Goal: Download file/media

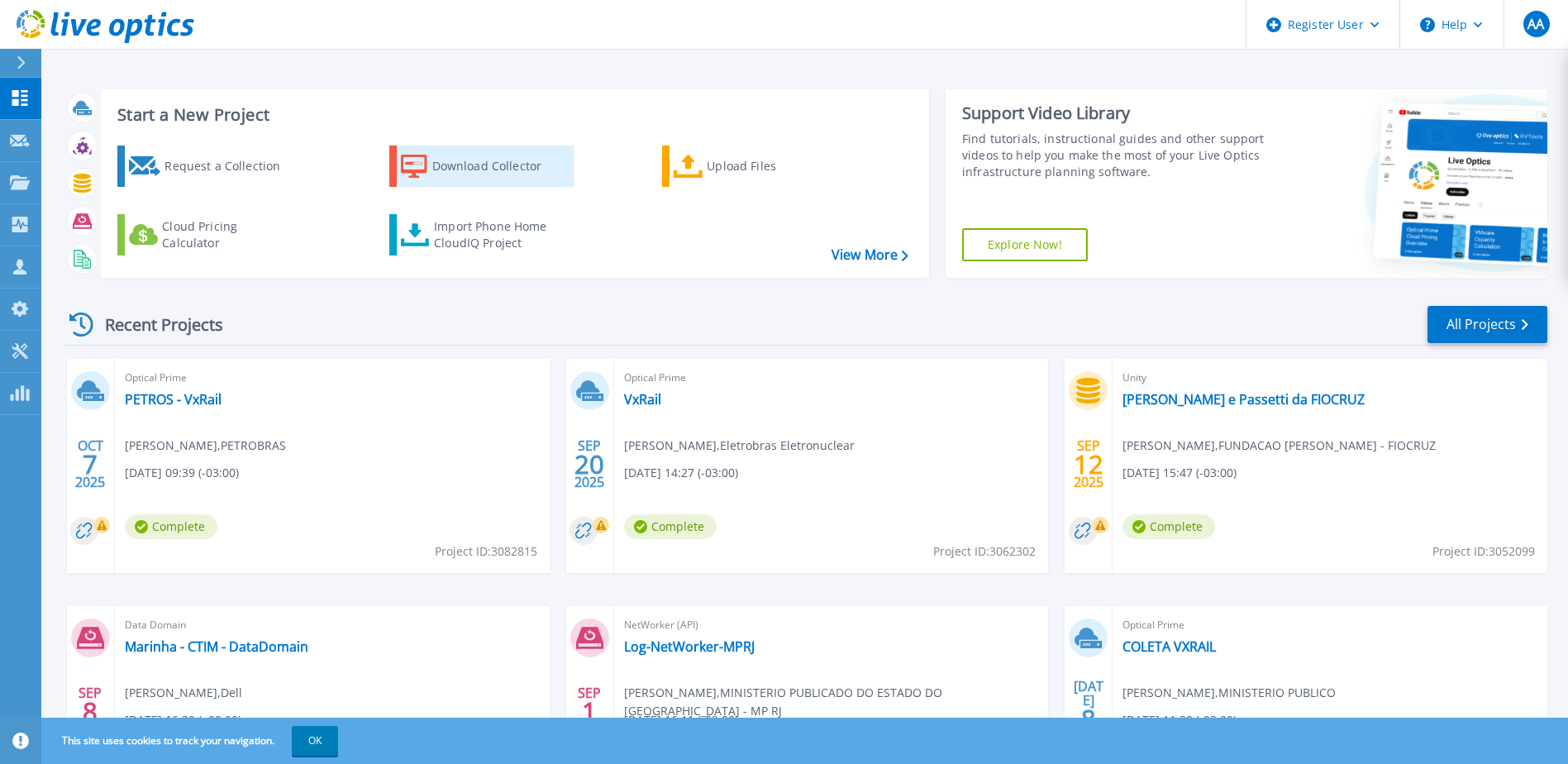
click at [465, 170] on div "Download Collector" at bounding box center [498, 166] width 132 height 33
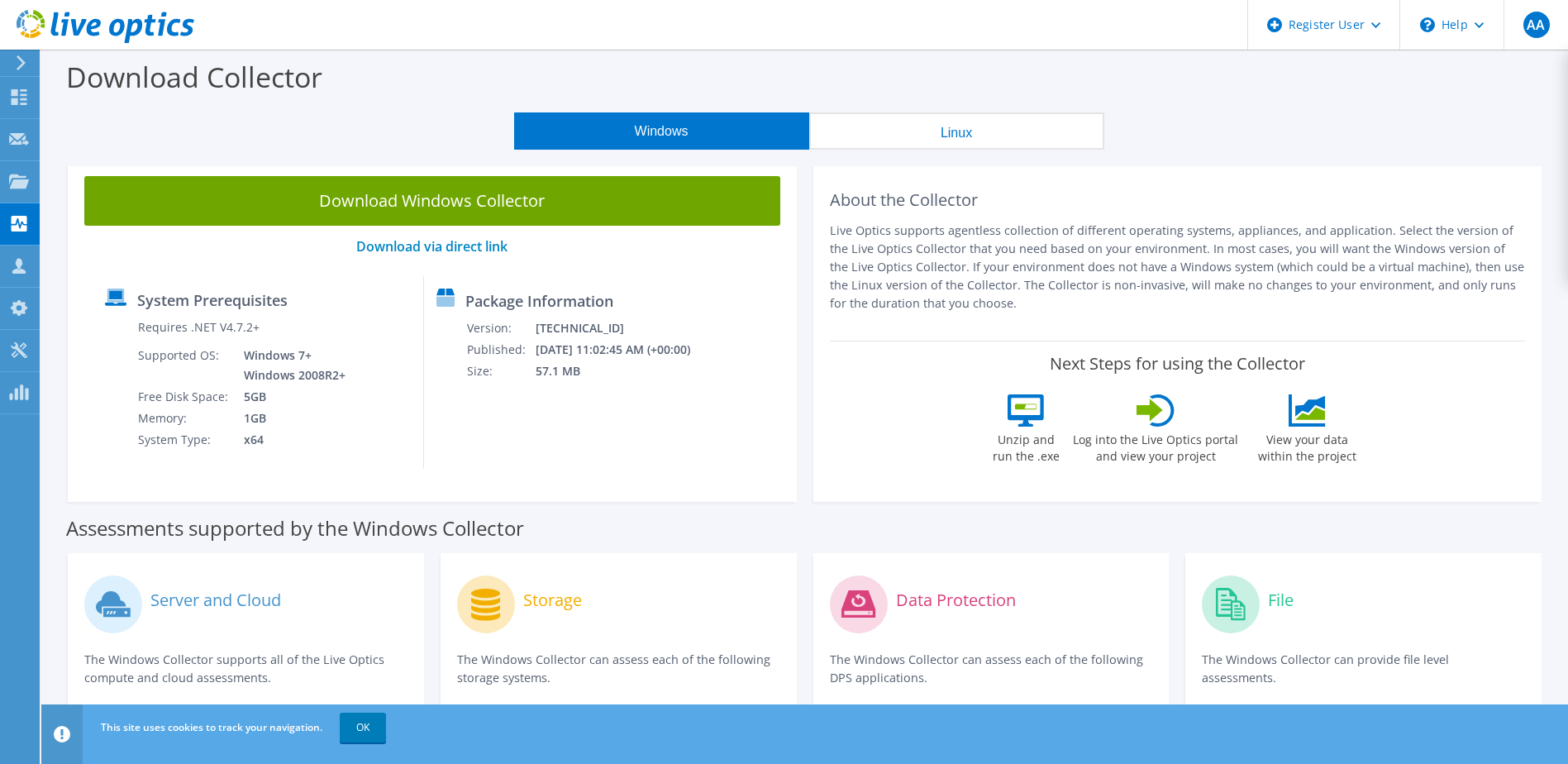
click at [571, 136] on button "Windows" at bounding box center [661, 131] width 295 height 37
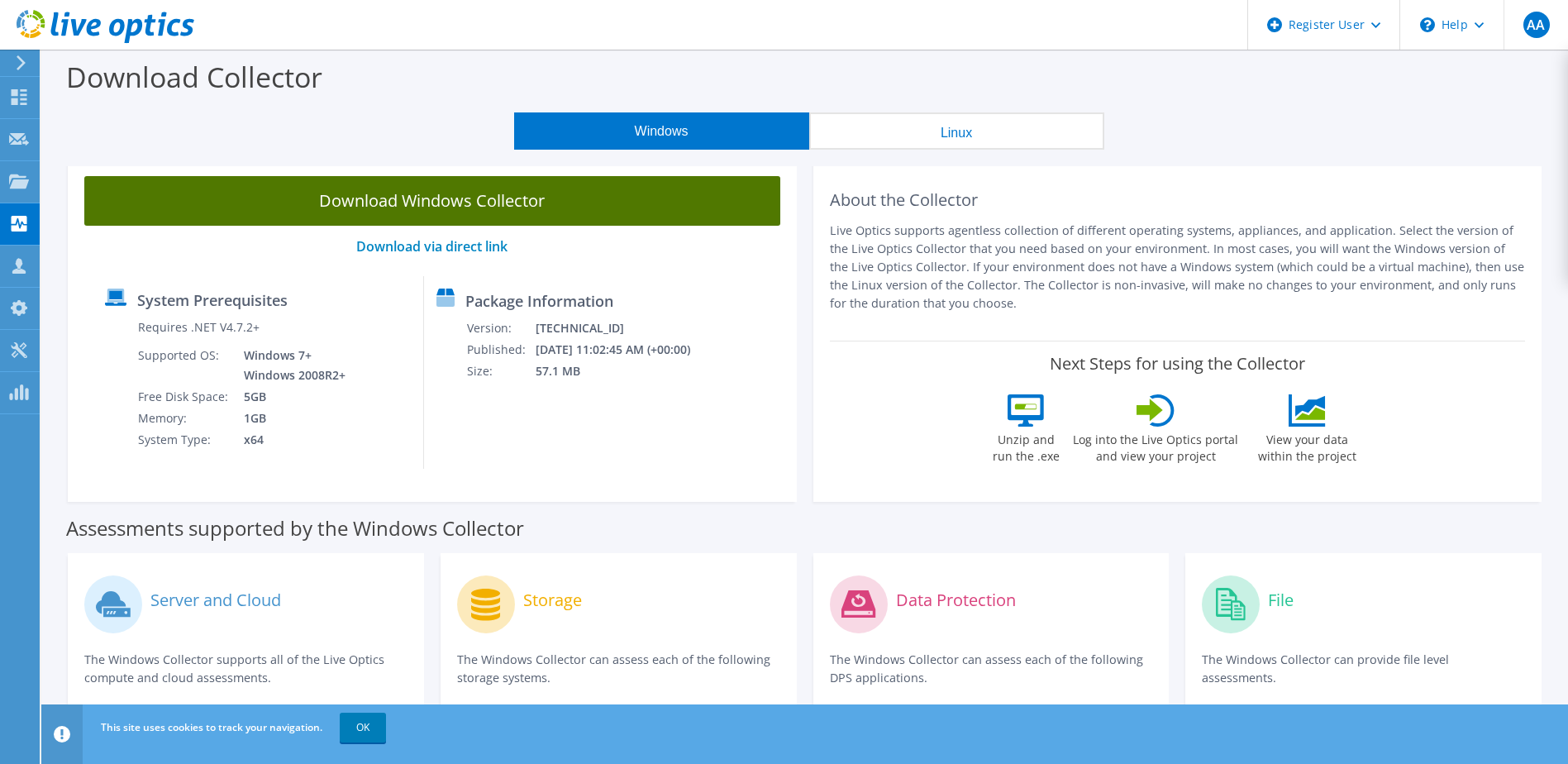
click at [527, 207] on link "Download Windows Collector" at bounding box center [432, 201] width 696 height 49
